Goal: Information Seeking & Learning: Learn about a topic

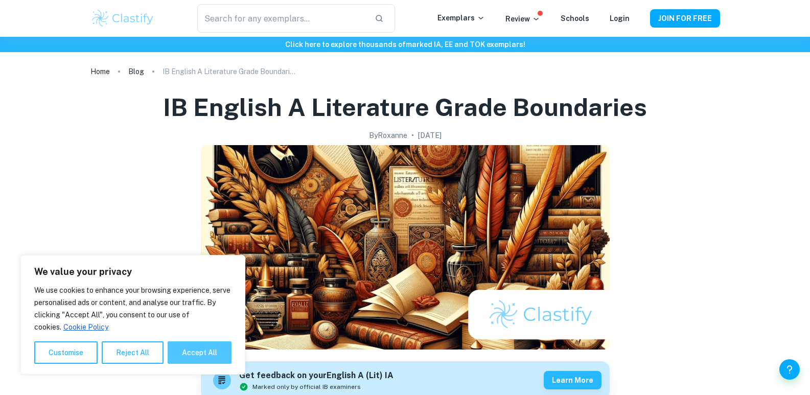
click at [190, 353] on button "Accept All" at bounding box center [200, 353] width 64 height 22
checkbox input "true"
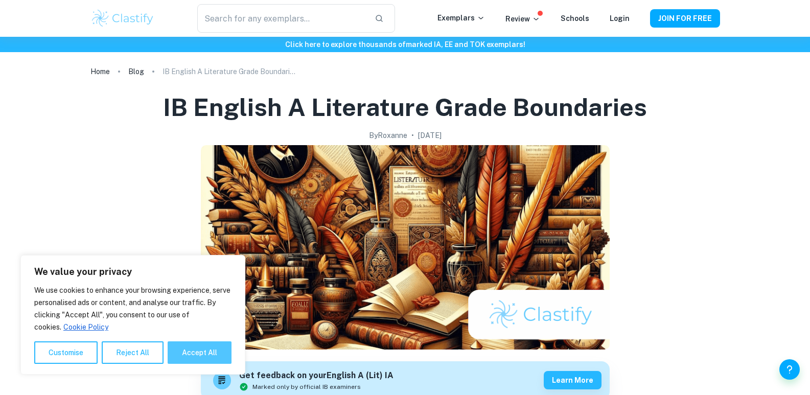
checkbox input "true"
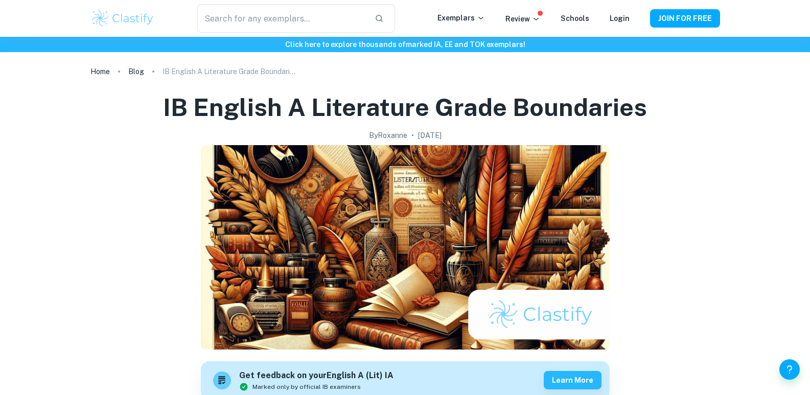
drag, startPoint x: 378, startPoint y: 217, endPoint x: 229, endPoint y: 231, distance: 149.5
click at [229, 231] on img at bounding box center [405, 247] width 409 height 205
click at [503, 319] on img at bounding box center [405, 247] width 409 height 205
